Goal: Entertainment & Leisure: Consume media (video, audio)

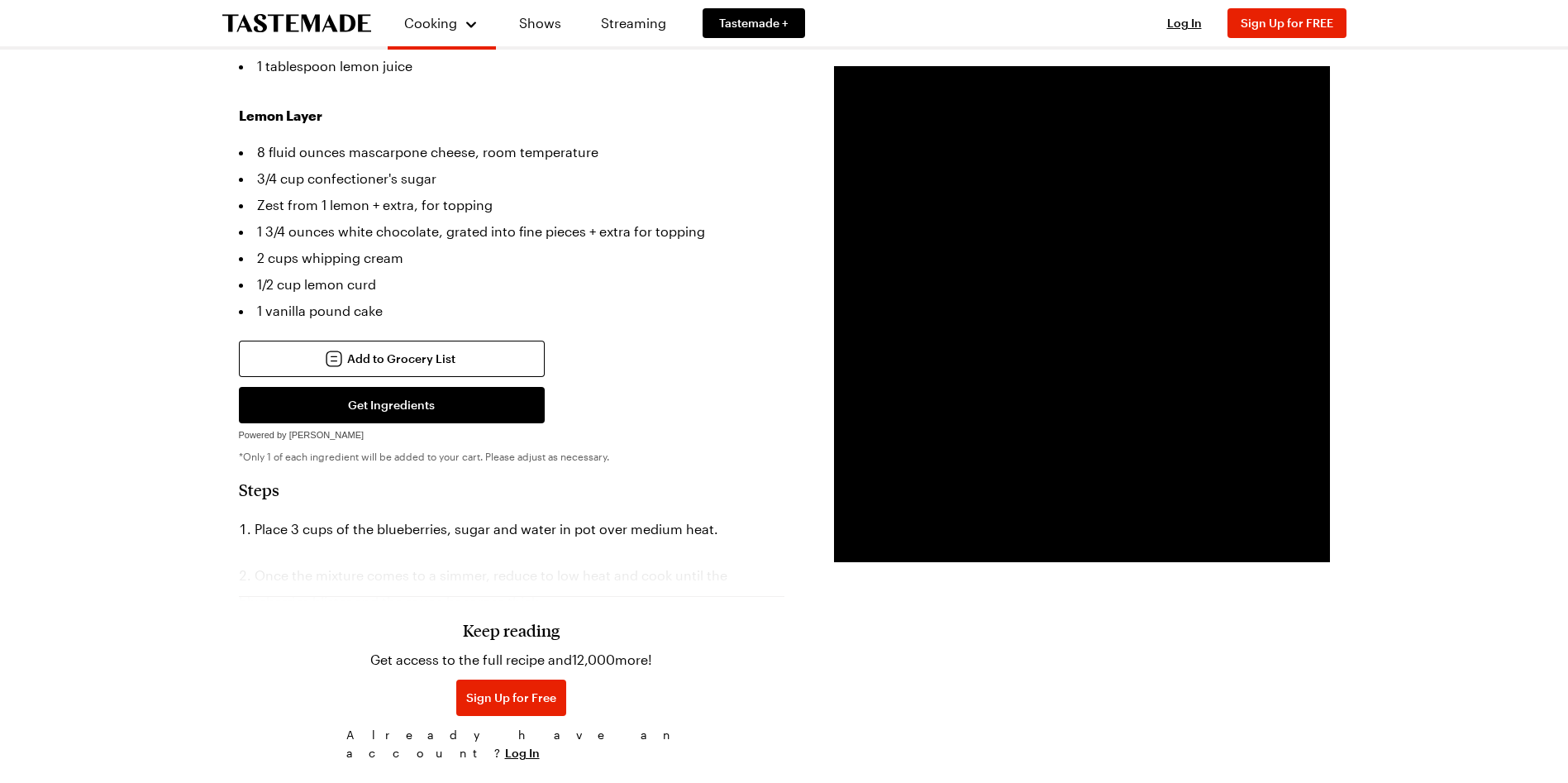
scroll to position [589, 0]
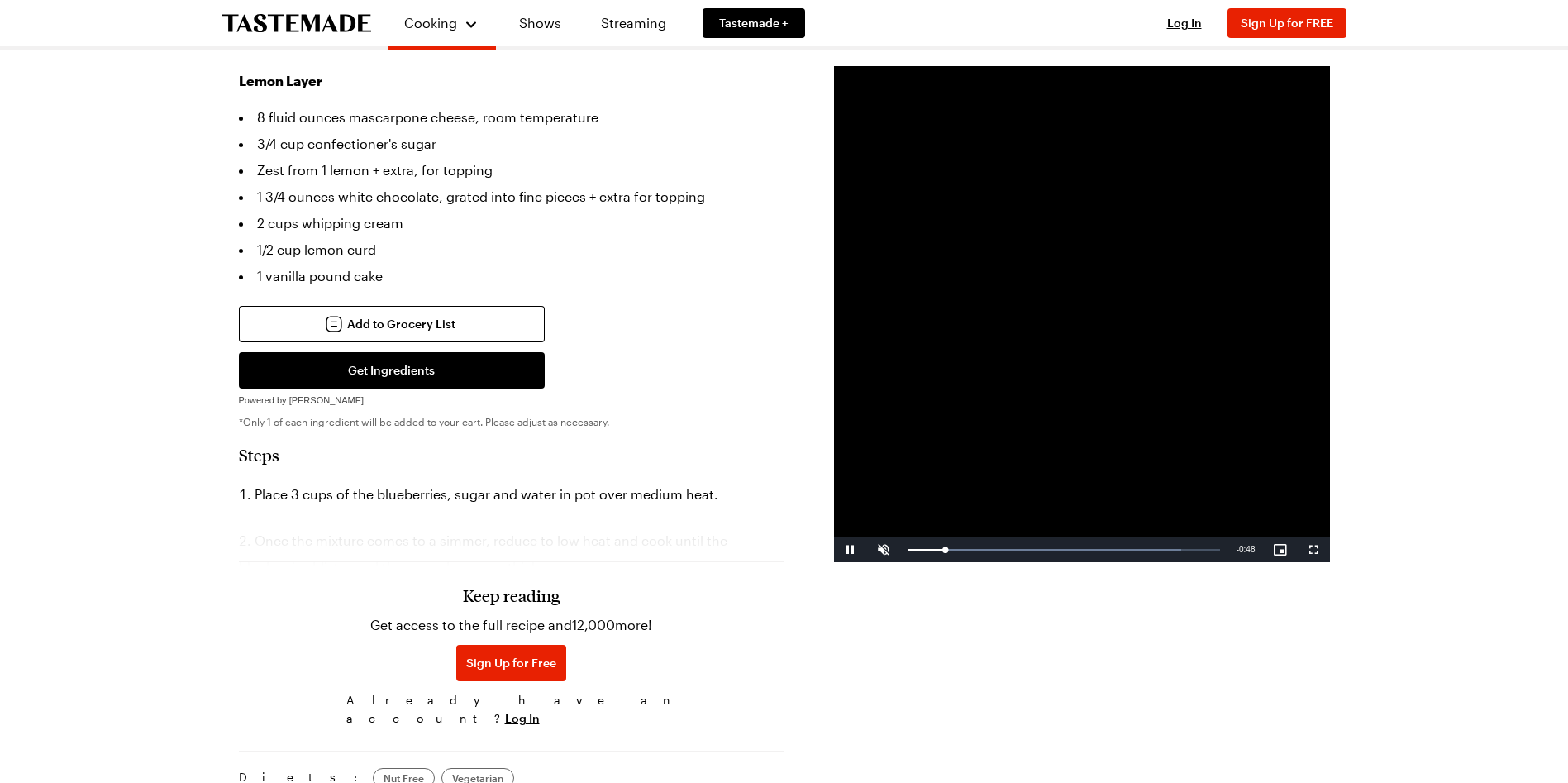
click at [513, 586] on h3 "Keep reading" at bounding box center [511, 595] width 96 height 20
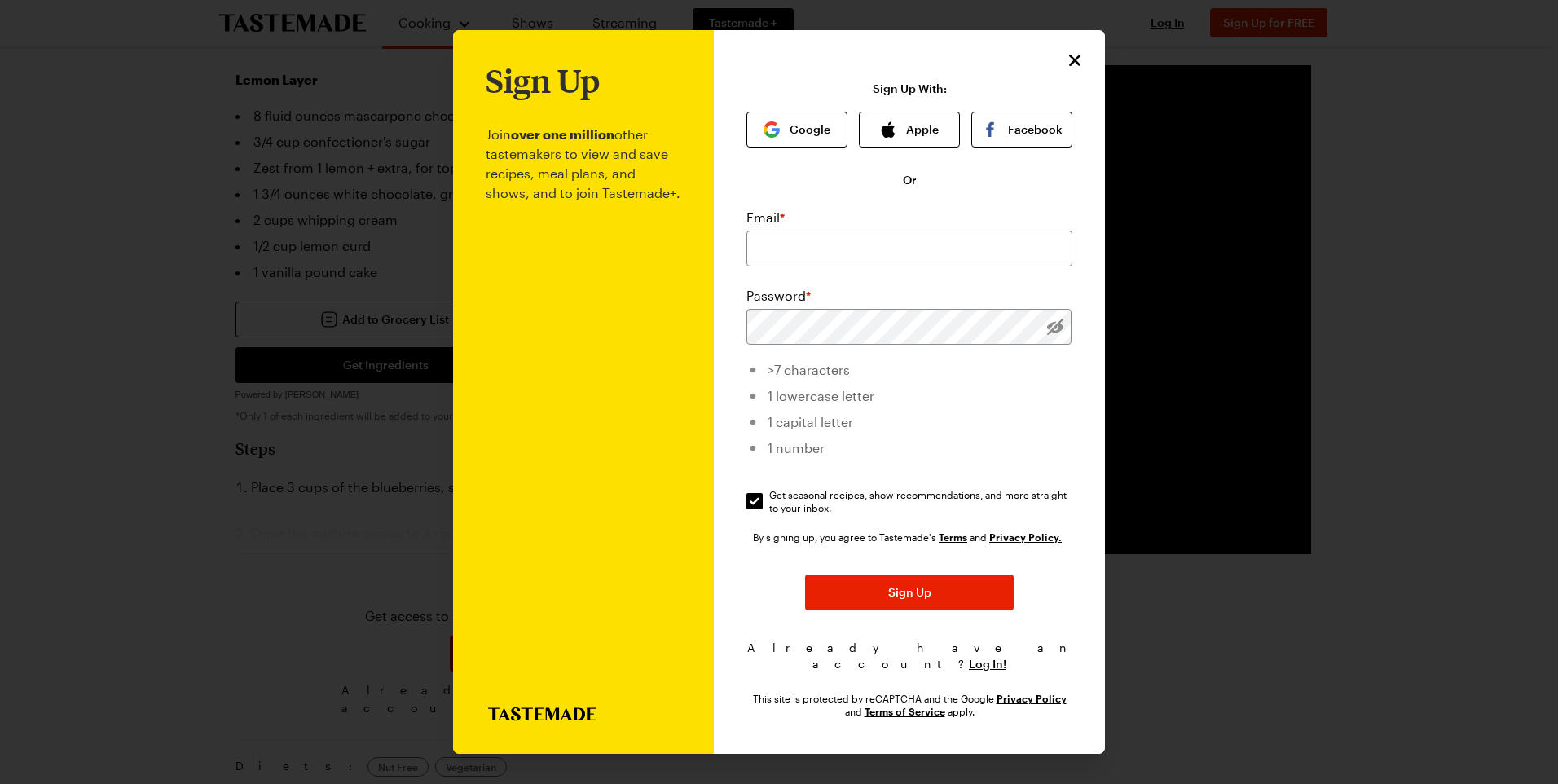
click at [1085, 61] on div "Sign Up Join over one million other tastemakers to view and save recipes, meal …" at bounding box center [909, 392] width 391 height 724
click at [1076, 65] on icon "Close" at bounding box center [1075, 59] width 11 height 11
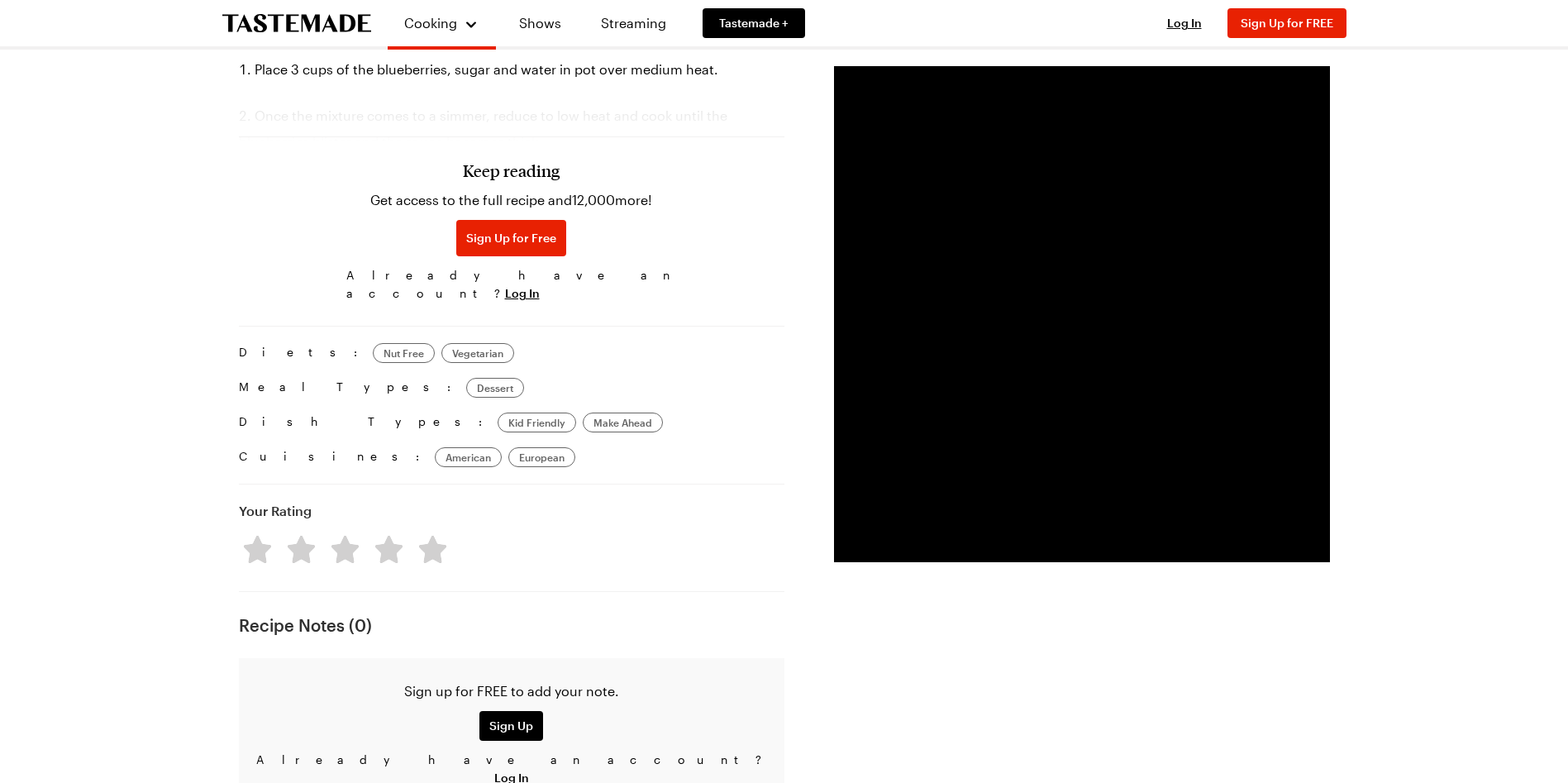
scroll to position [1017, 0]
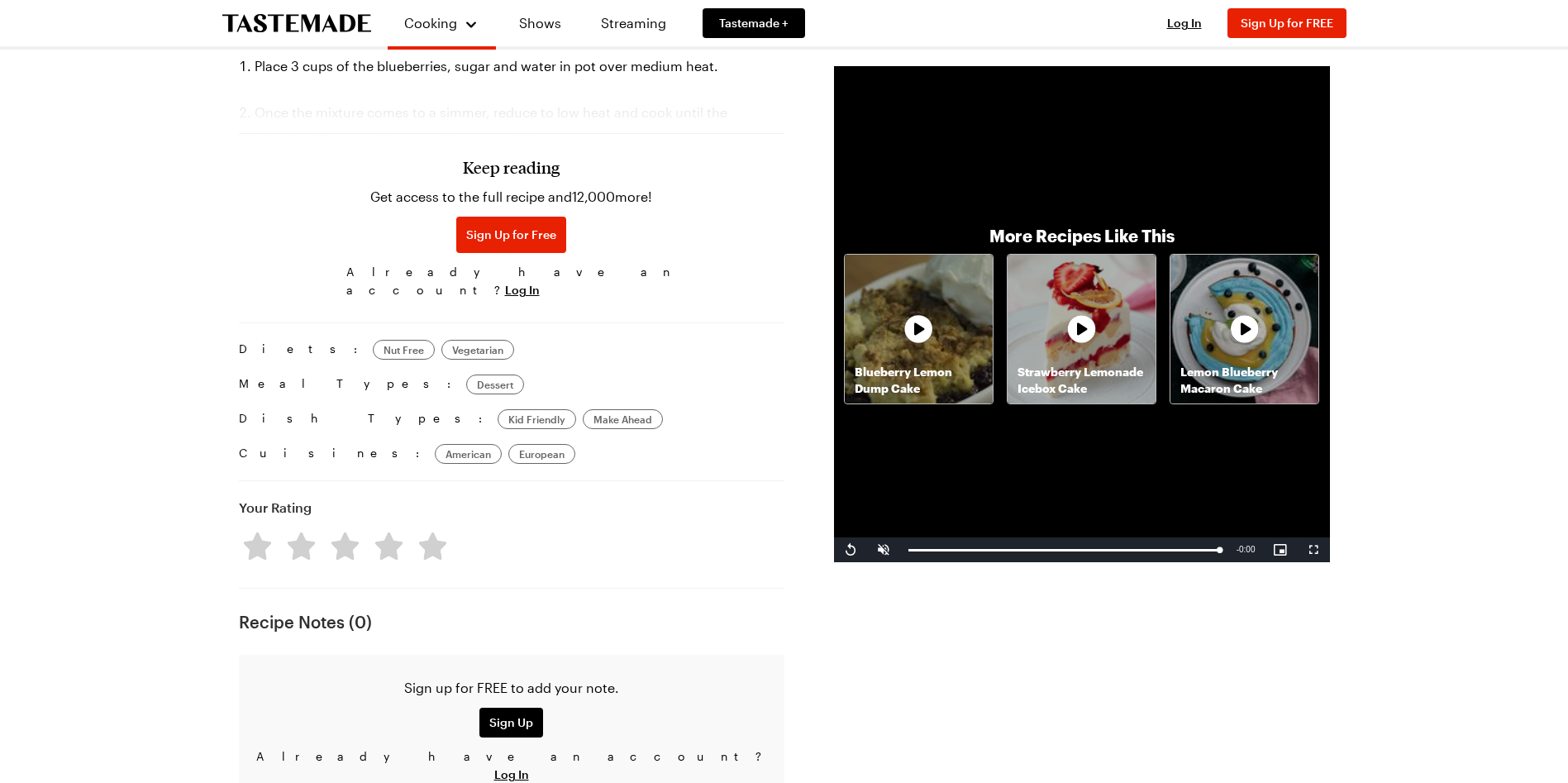
click at [1148, 368] on p "Strawberry Lemonade Icebox Cake" at bounding box center [1081, 380] width 148 height 33
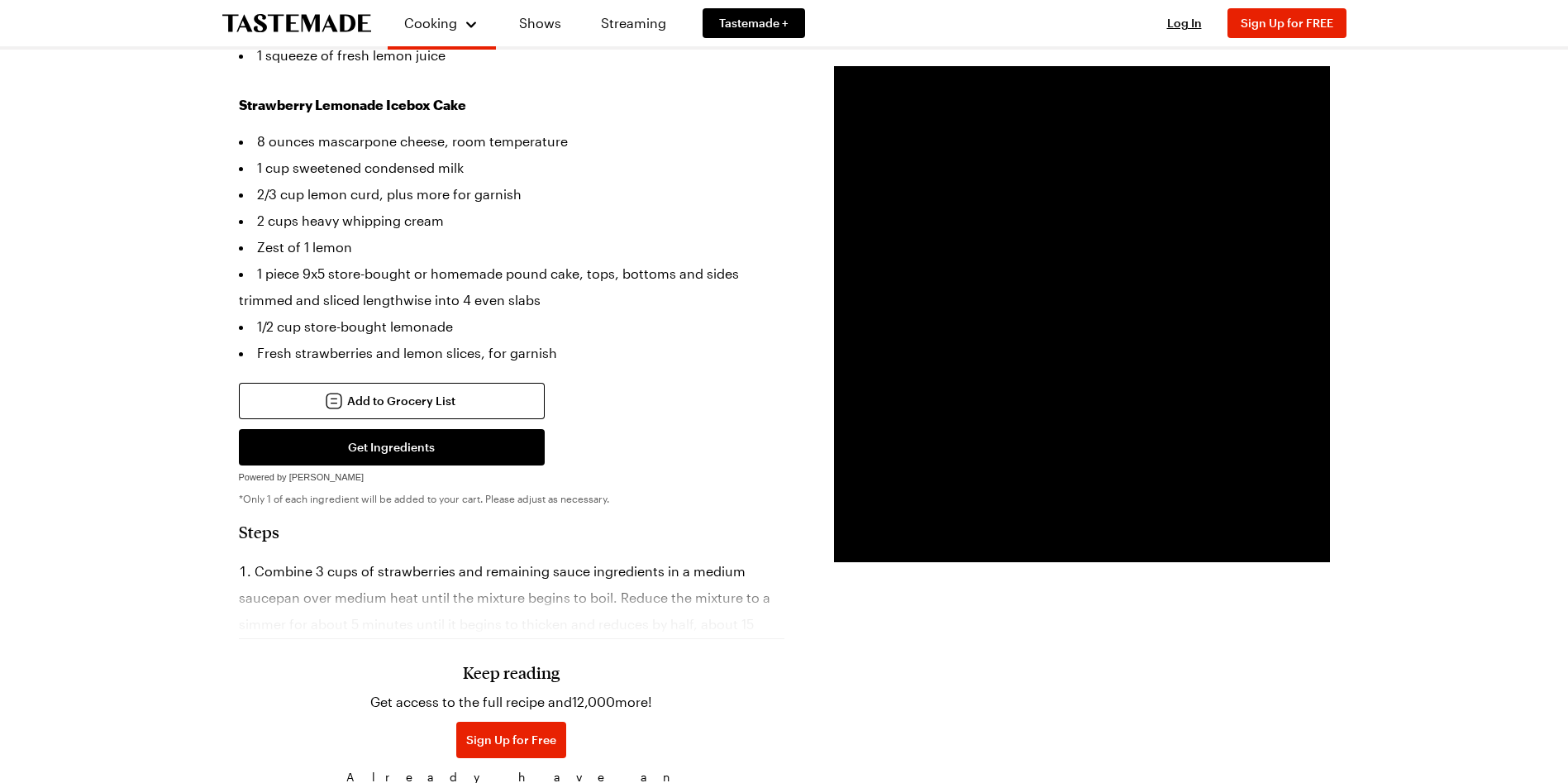
scroll to position [546, 0]
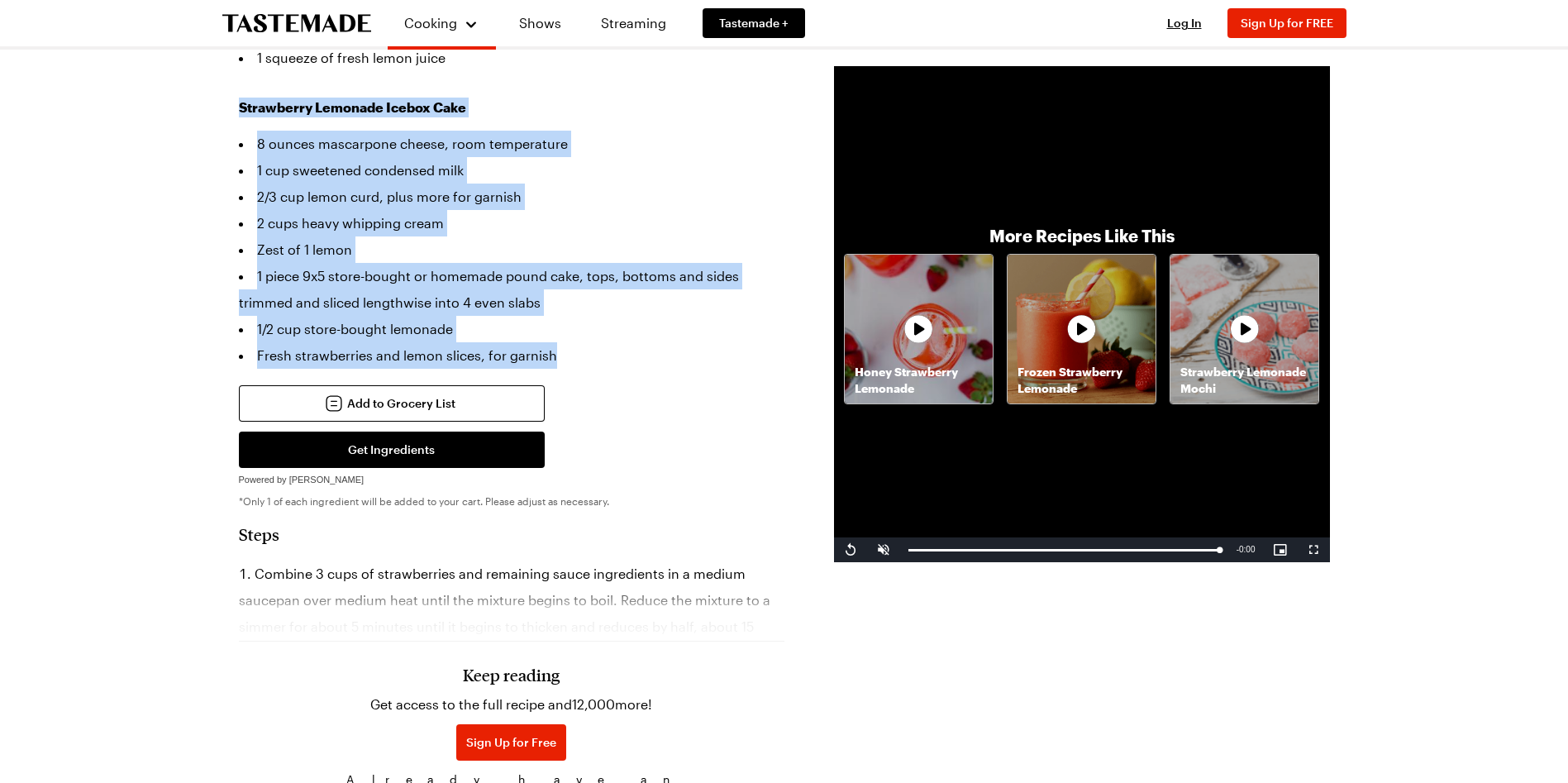
drag, startPoint x: 238, startPoint y: 74, endPoint x: 573, endPoint y: 318, distance: 414.4
click at [573, 318] on div "Strawberry Lemonade Icebox Cake Layers of pound cake, strawberries and frozen c…" at bounding box center [784, 705] width 1191 height 2278
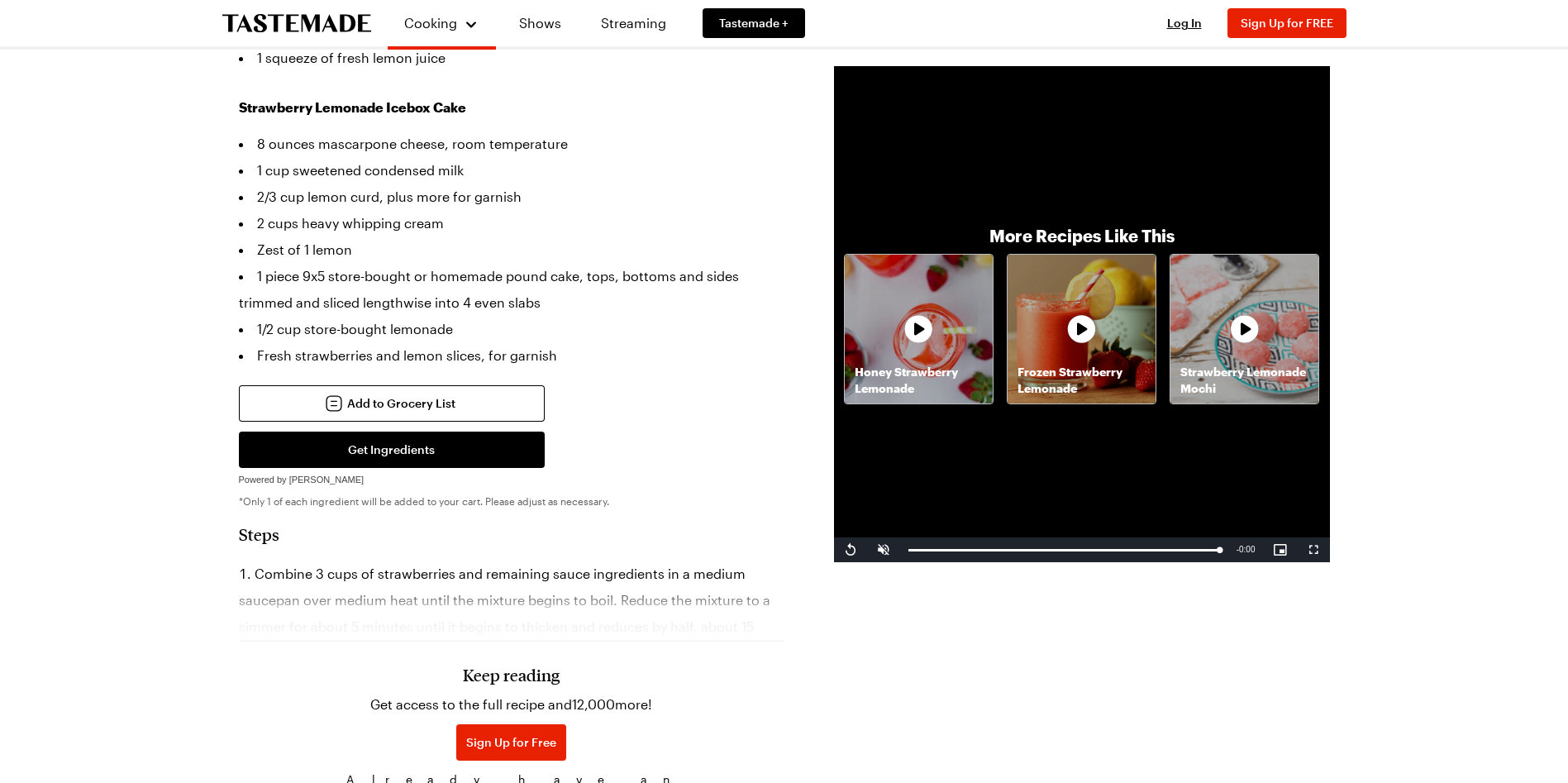
click at [658, 385] on div "Add to Grocery List Get Ingredients Powered by Chicory *Only 1 of each ingredie…" at bounding box center [511, 438] width 546 height 106
click at [917, 213] on div "More Recipes Like This Honey Strawberry Lemonade Frozen Strawberry Lemonade Str…" at bounding box center [1082, 314] width 496 height 496
click at [889, 453] on div "More Recipes Like This Honey Strawberry Lemonade Frozen Strawberry Lemonade Str…" at bounding box center [1082, 314] width 496 height 496
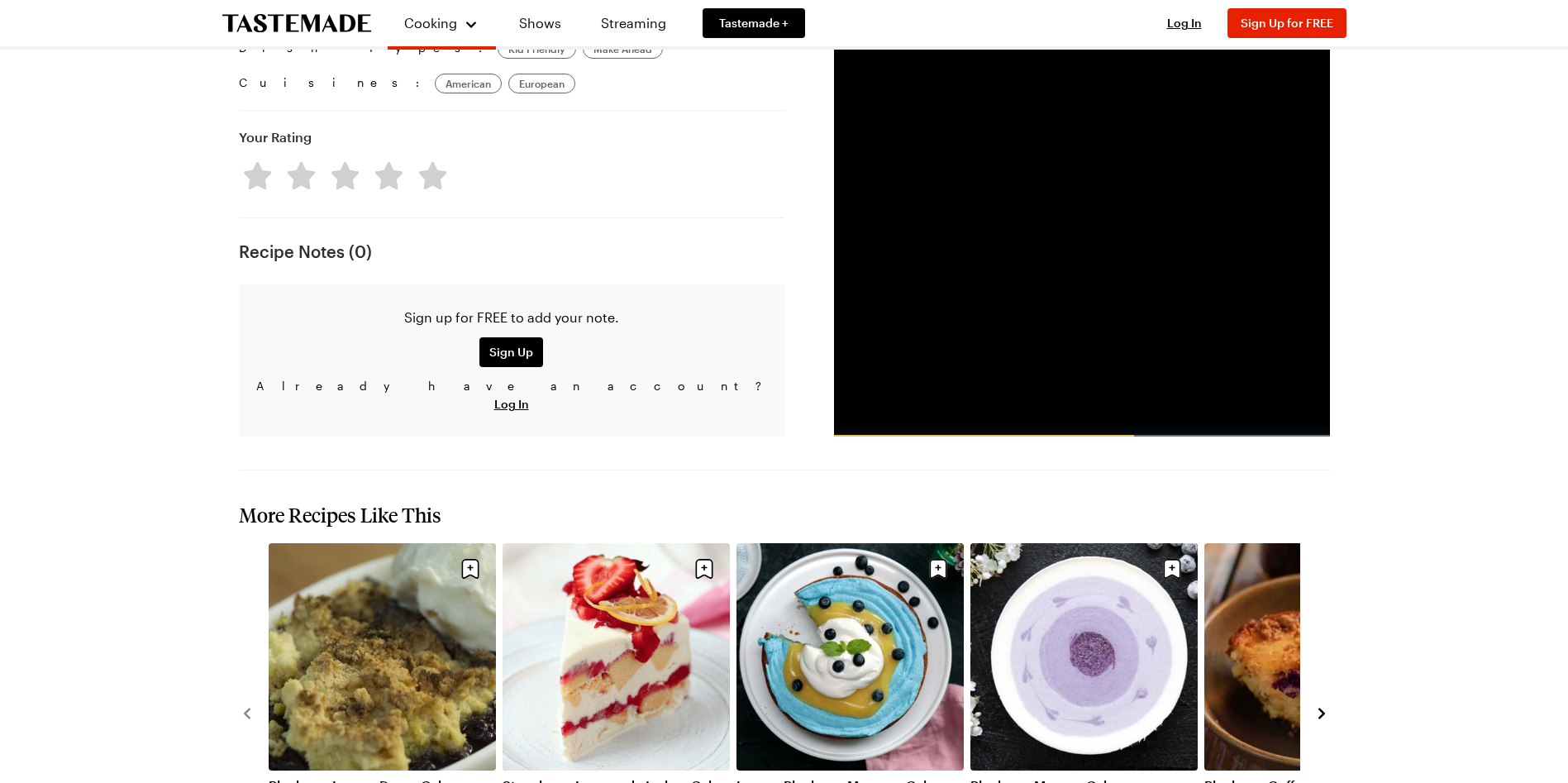
scroll to position [1417, 0]
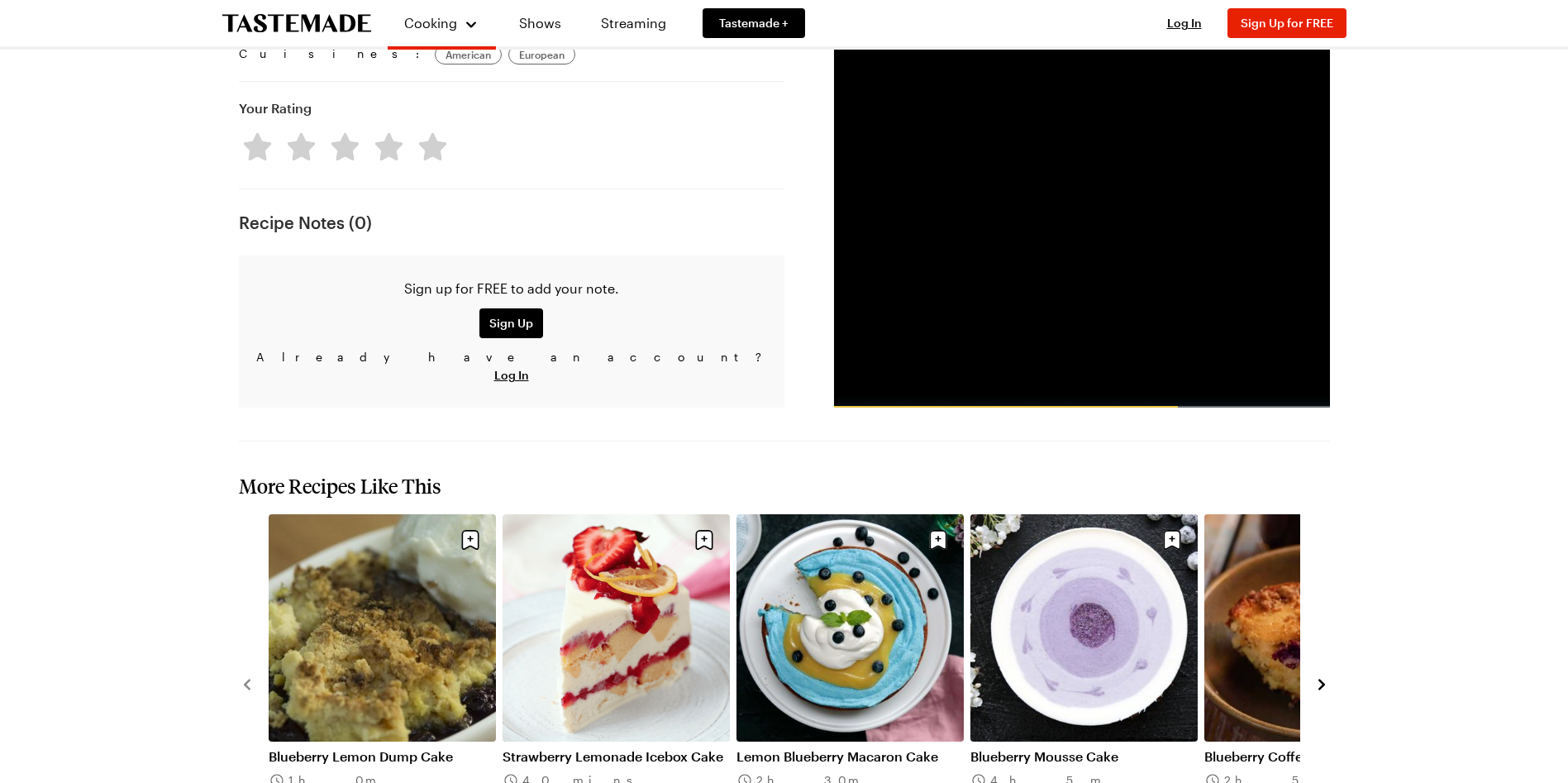
click at [643, 749] on link "Strawberry Lemonade Icebox Cake" at bounding box center [617, 756] width 227 height 16
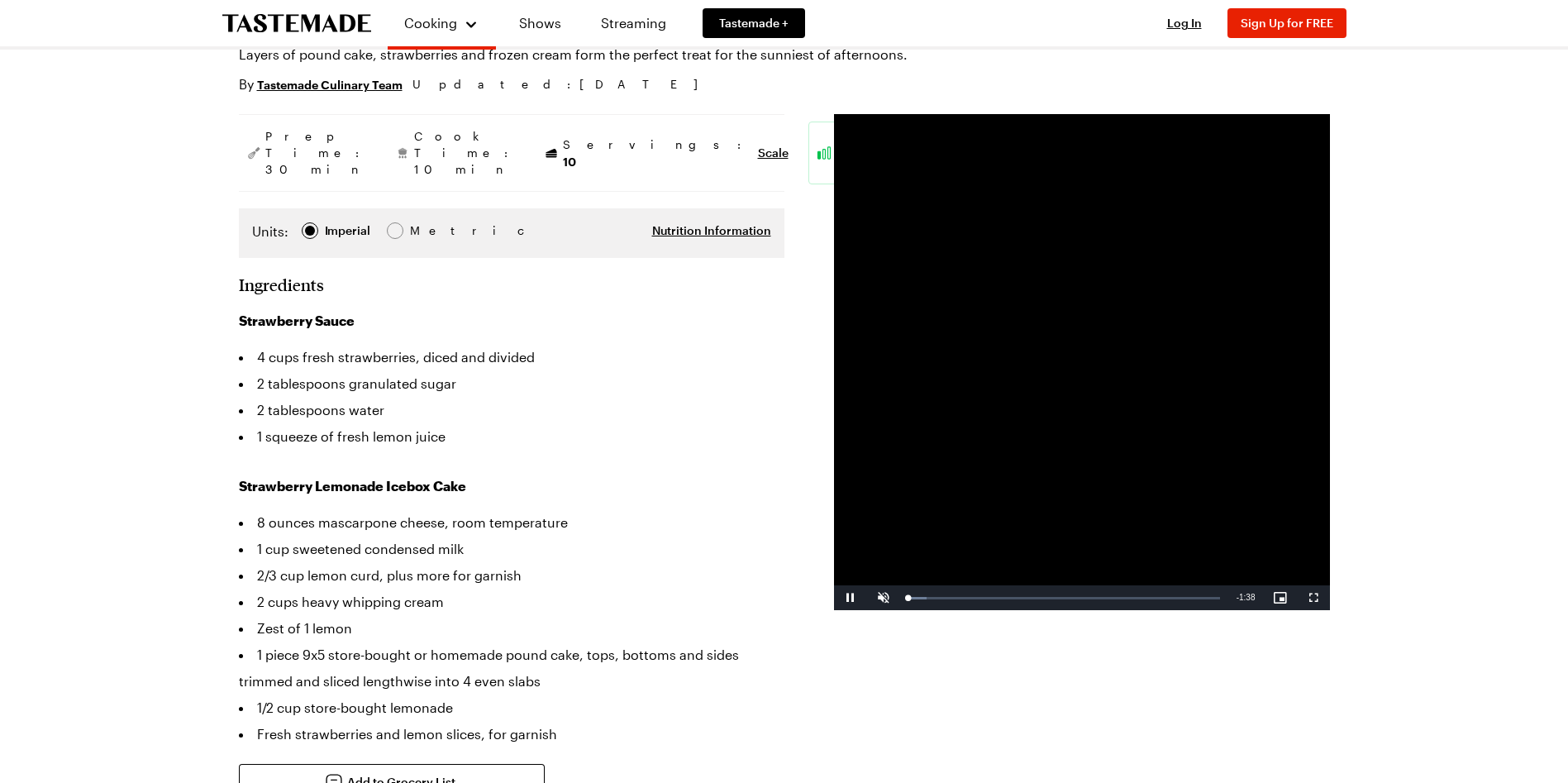
scroll to position [173, 0]
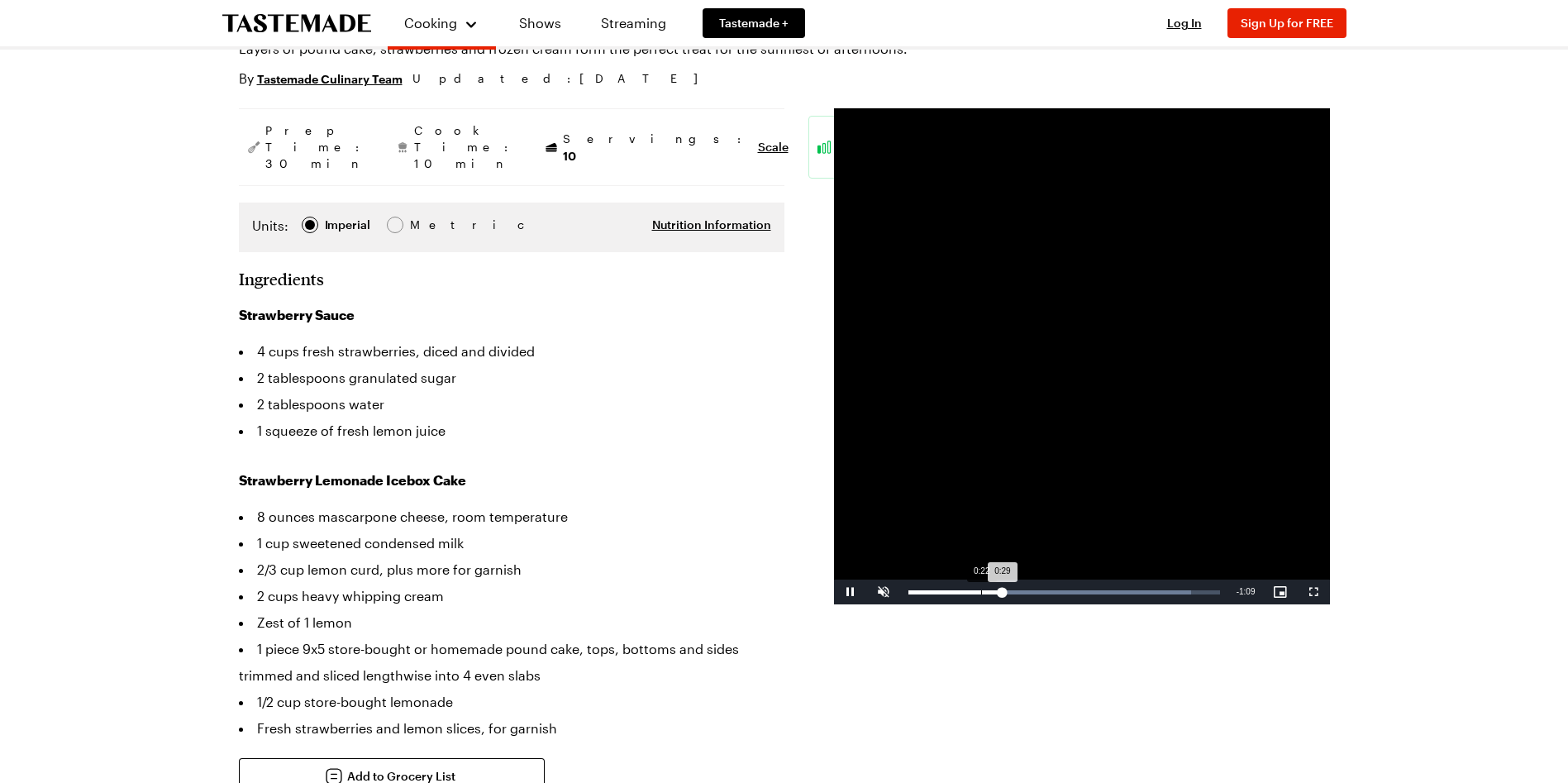
click at [982, 593] on div "Loaded : 90.93% 0:22 0:29" at bounding box center [1064, 592] width 312 height 4
click at [964, 593] on div "Loaded : 90.93% 0:18 0:25" at bounding box center [1064, 592] width 312 height 4
click at [1094, 587] on div "Loaded : 100.00% 0:59 1:06" at bounding box center [1064, 592] width 328 height 25
click at [1102, 595] on div "Loaded : 100.00% 1:01 1:01" at bounding box center [1064, 592] width 328 height 25
click at [1060, 594] on div "Loaded : 100.00% 0:48 1:11" at bounding box center [1064, 592] width 328 height 25
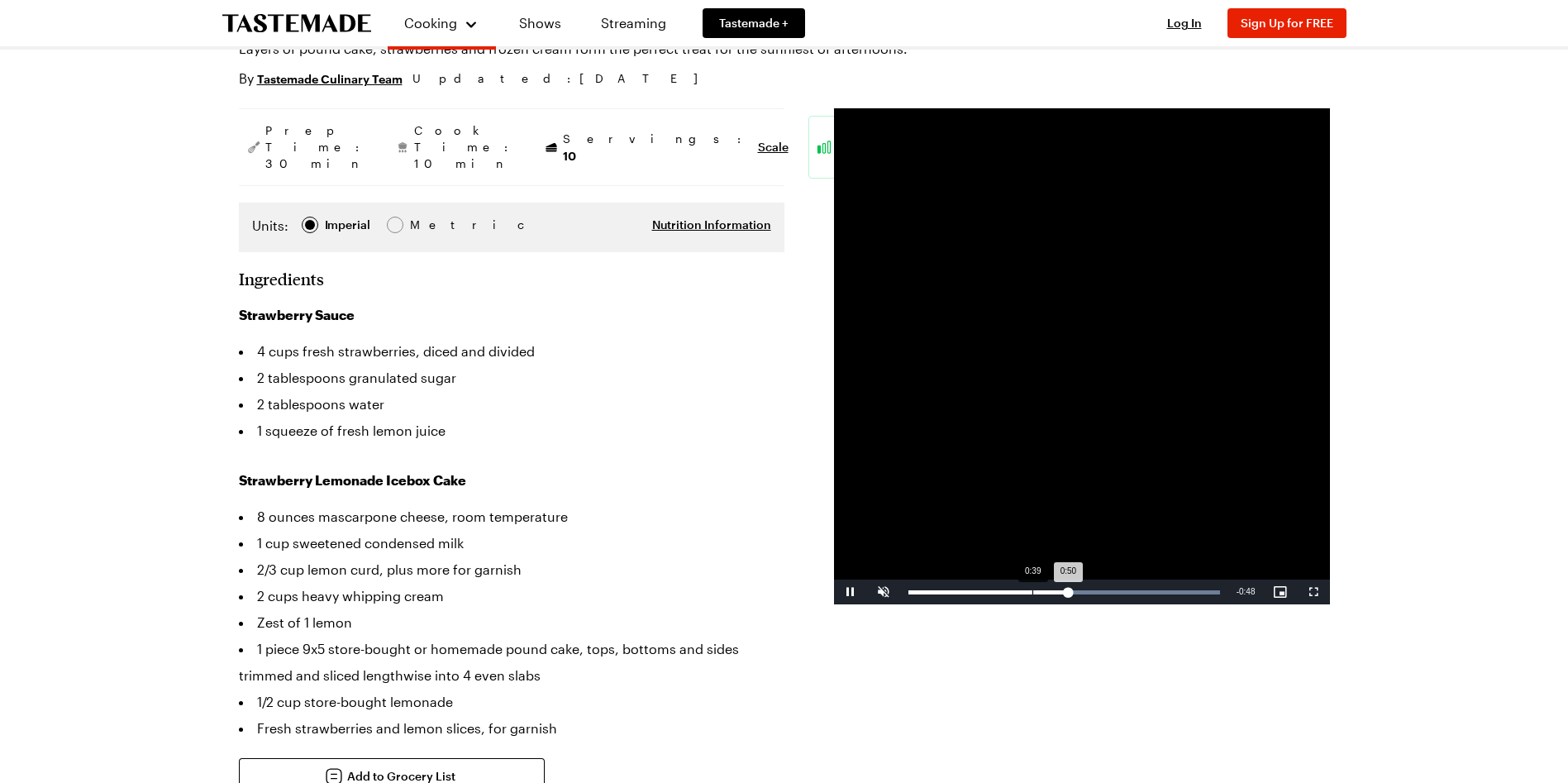
click at [1032, 595] on div "Loaded : 100.00% 0:39 0:50" at bounding box center [1064, 592] width 328 height 25
click at [1153, 593] on div "Loaded : 100.00% 1:17 1:17" at bounding box center [1064, 592] width 312 height 4
click at [1127, 593] on div "1:19" at bounding box center [1033, 592] width 251 height 4
click at [1122, 599] on div "Loaded : 100.00% 1:07 1:27" at bounding box center [1064, 592] width 328 height 25
click at [1032, 591] on div "0:39" at bounding box center [970, 592] width 124 height 4
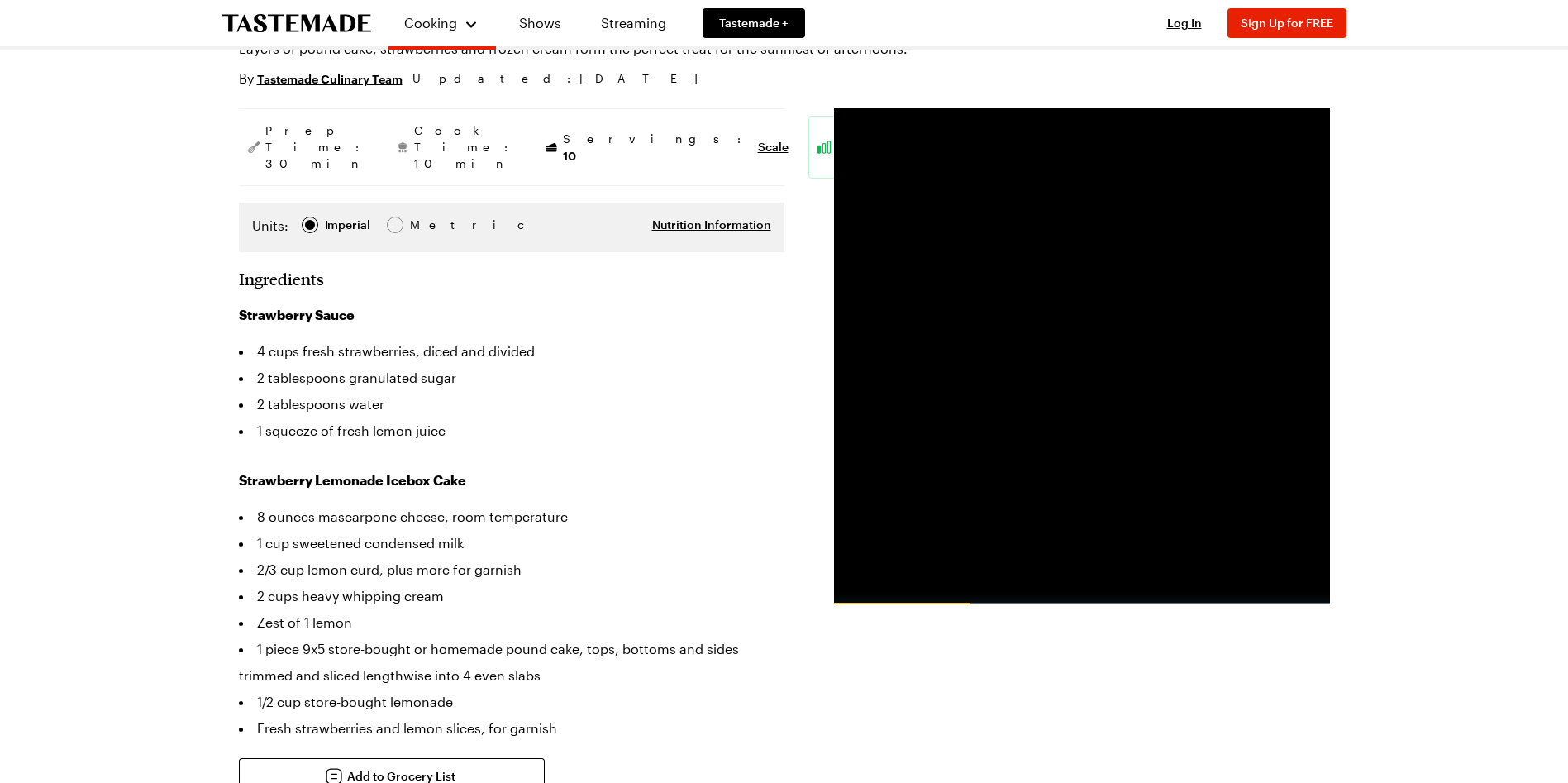
click at [599, 610] on li "Zest of 1 lemon" at bounding box center [511, 623] width 546 height 27
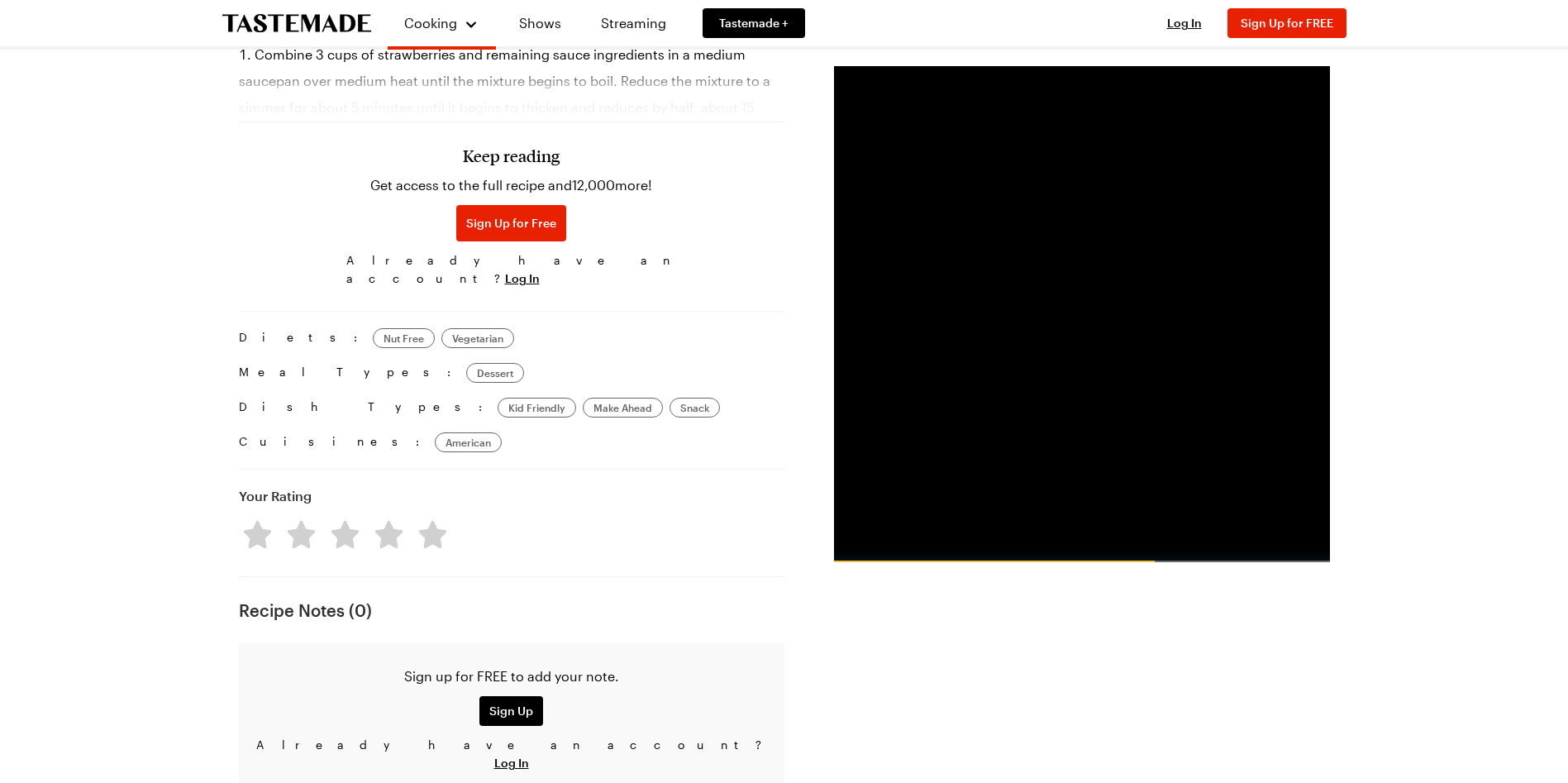
scroll to position [1071, 0]
